Goal: Check status: Check status

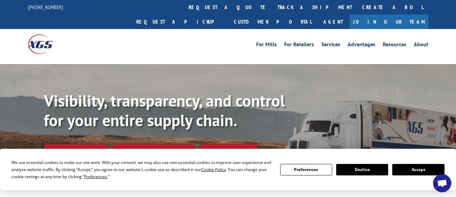
click at [405, 169] on button "Accept" at bounding box center [418, 169] width 52 height 11
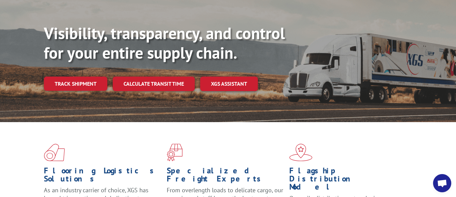
scroll to position [34, 0]
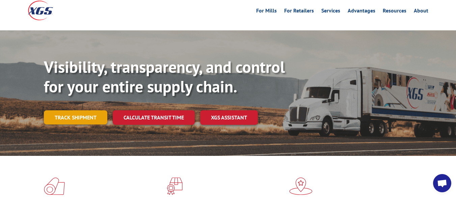
click at [70, 110] on link "Track shipment" at bounding box center [75, 117] width 63 height 14
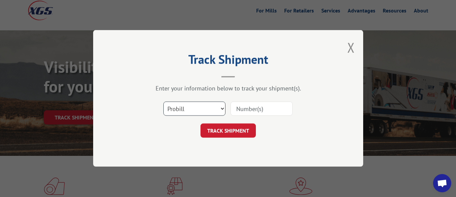
click at [192, 107] on select "Select category... Probill BOL PO" at bounding box center [194, 109] width 62 height 14
select select "po"
click at [163, 102] on select "Select category... Probill BOL PO" at bounding box center [194, 109] width 62 height 14
click at [256, 110] on input at bounding box center [262, 109] width 62 height 14
click at [254, 111] on input at bounding box center [262, 109] width 62 height 14
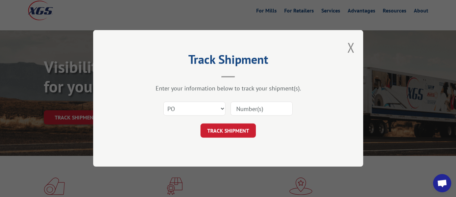
paste input "32668885"
type input "32668885"
click at [228, 132] on button "TRACK SHIPMENT" at bounding box center [228, 131] width 55 height 14
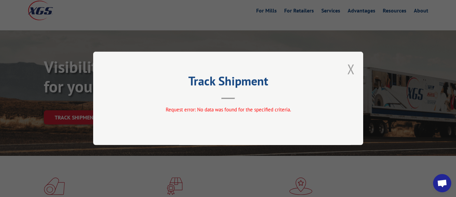
click at [352, 70] on button "Close modal" at bounding box center [350, 69] width 7 height 18
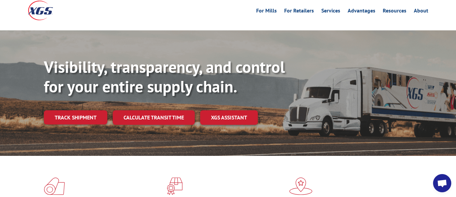
scroll to position [101, 0]
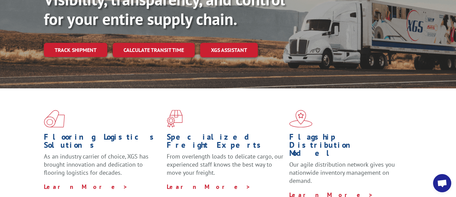
click at [439, 187] on span "Open chat" at bounding box center [442, 184] width 11 height 9
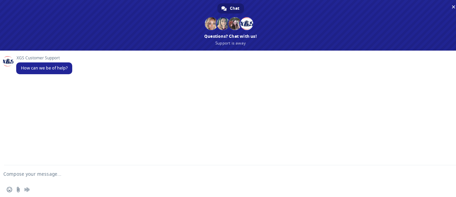
click at [50, 171] on textarea "Compose your message..." at bounding box center [219, 174] width 433 height 6
type textarea "I cant track my order"
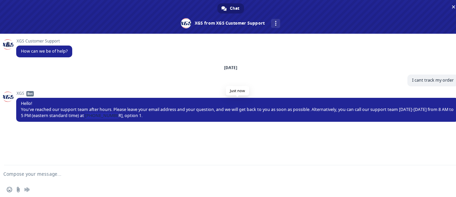
drag, startPoint x: 90, startPoint y: 115, endPoint x: 117, endPoint y: 116, distance: 27.4
click at [117, 116] on span "Hello! You've reached our support team after hours. Please leave your email add…" at bounding box center [237, 110] width 433 height 18
copy span "[PHONE_NUMBER]"
click at [90, 116] on span "Hello! You've reached our support team after hours. Please leave your email add…" at bounding box center [237, 110] width 433 height 18
click at [91, 117] on span "Hello! You've reached our support team after hours. Please leave your email add…" at bounding box center [237, 110] width 433 height 18
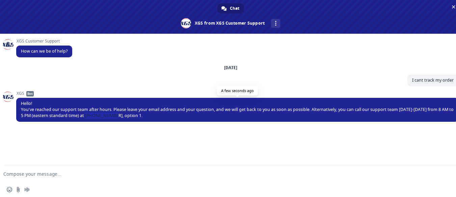
drag, startPoint x: 91, startPoint y: 116, endPoint x: 117, endPoint y: 117, distance: 26.0
click at [117, 117] on span "Hello! You've reached our support team after hours. Please leave your email add…" at bounding box center [237, 110] width 433 height 18
copy span "[PHONE_NUMBER]"
